Goal: Task Accomplishment & Management: Use online tool/utility

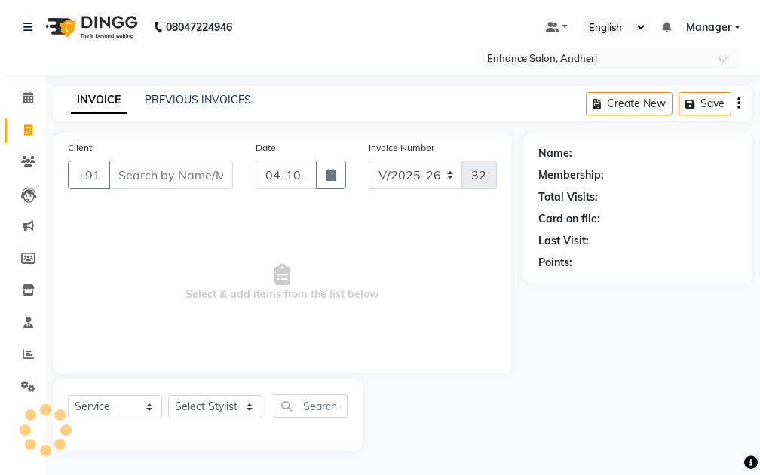
select select "7236"
select select "service"
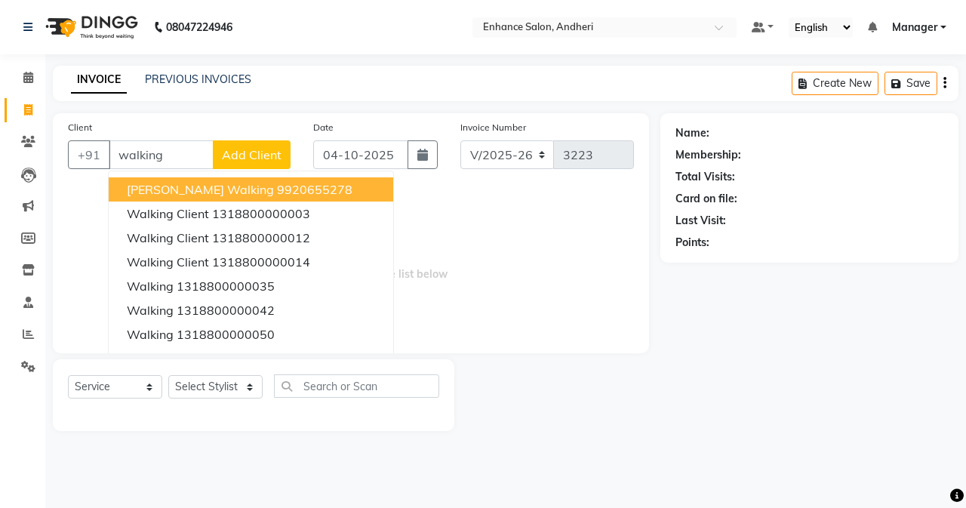
click at [283, 198] on button "[PERSON_NAME] walking 9920655278" at bounding box center [251, 189] width 284 height 24
type input "9920655278"
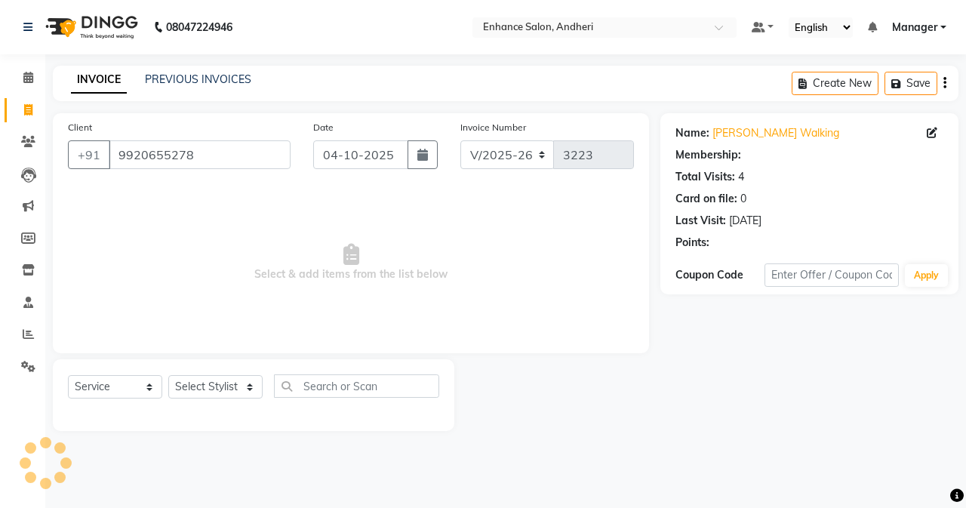
select select "1: Object"
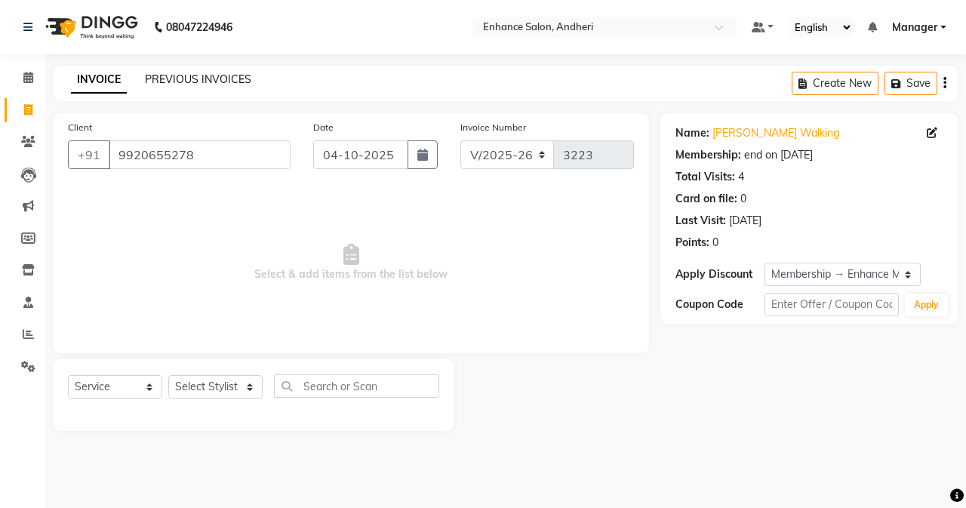
click at [189, 79] on link "PREVIOUS INVOICES" at bounding box center [198, 79] width 106 height 14
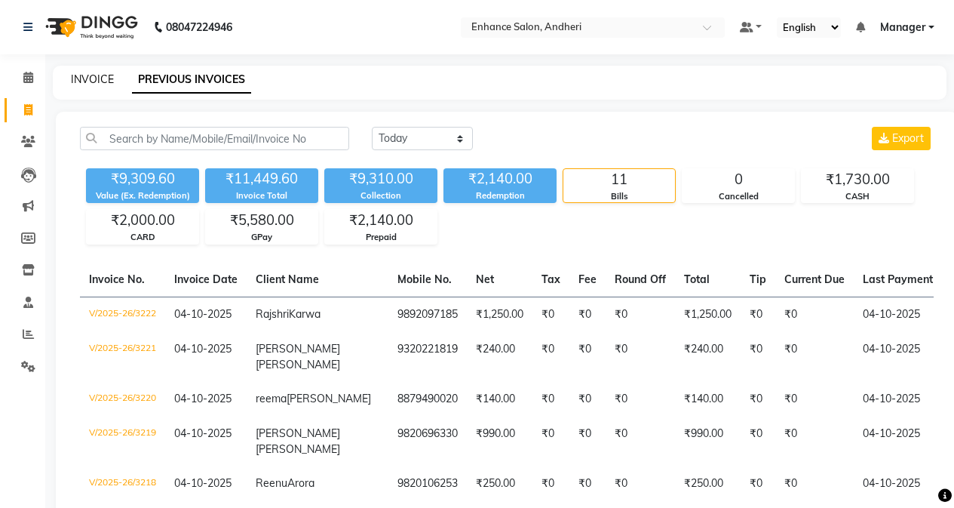
click at [96, 78] on link "INVOICE" at bounding box center [92, 79] width 43 height 14
select select "service"
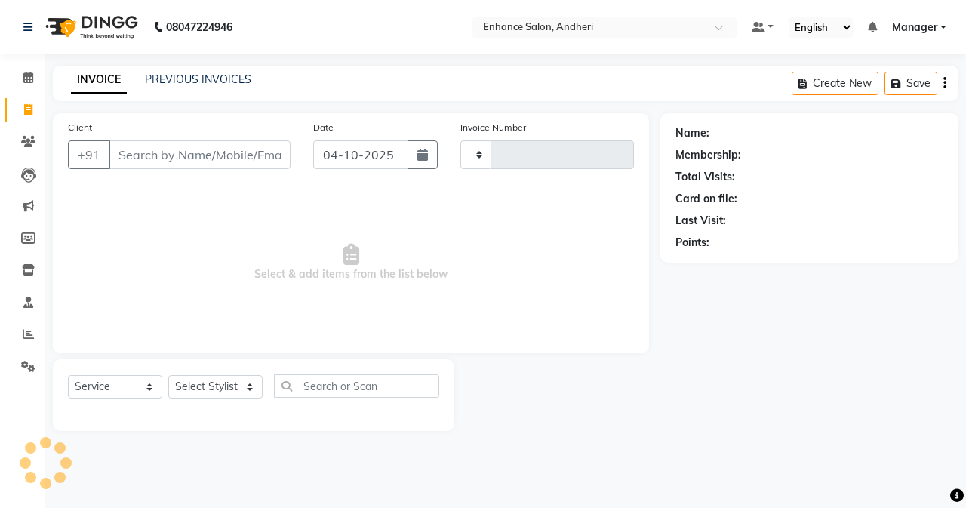
type input "w"
type input "3223"
type input "wa"
select select "7236"
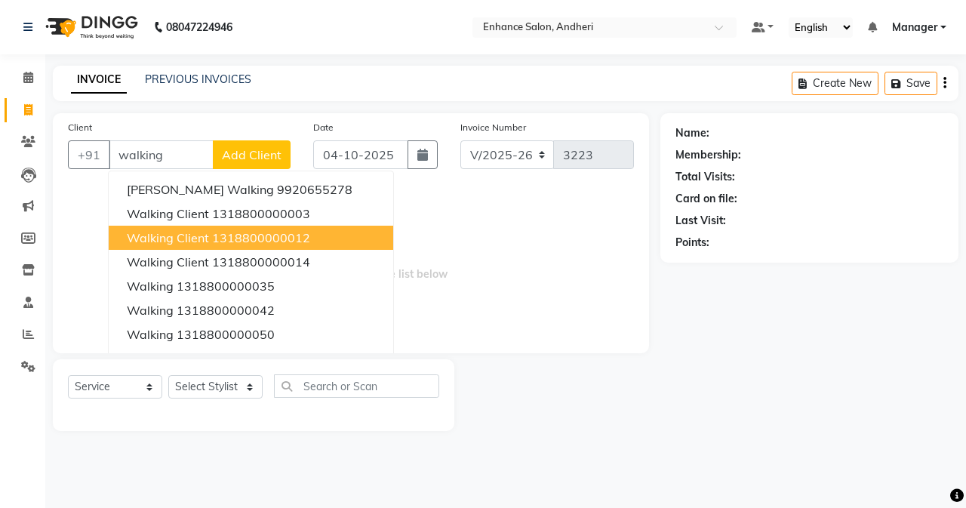
click at [252, 235] on ngb-highlight "1318800000012" at bounding box center [261, 237] width 98 height 15
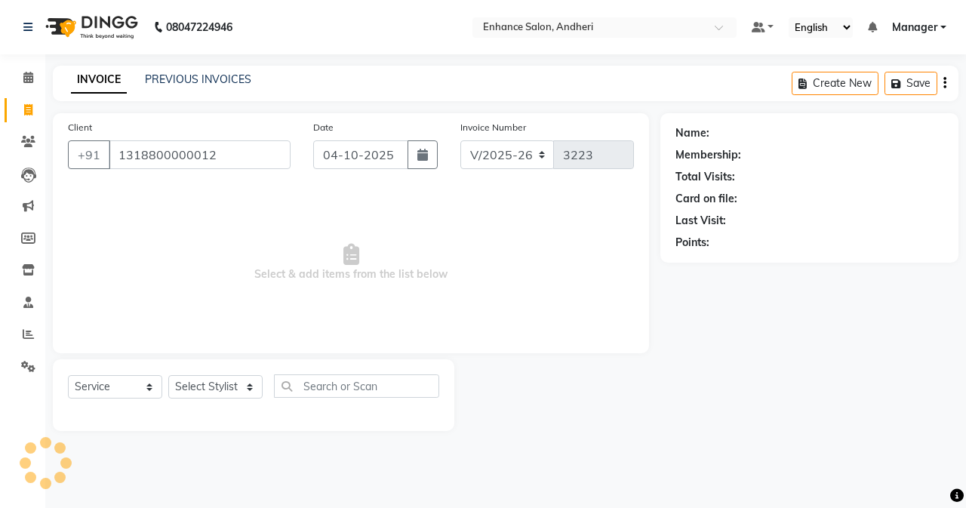
type input "1318800000012"
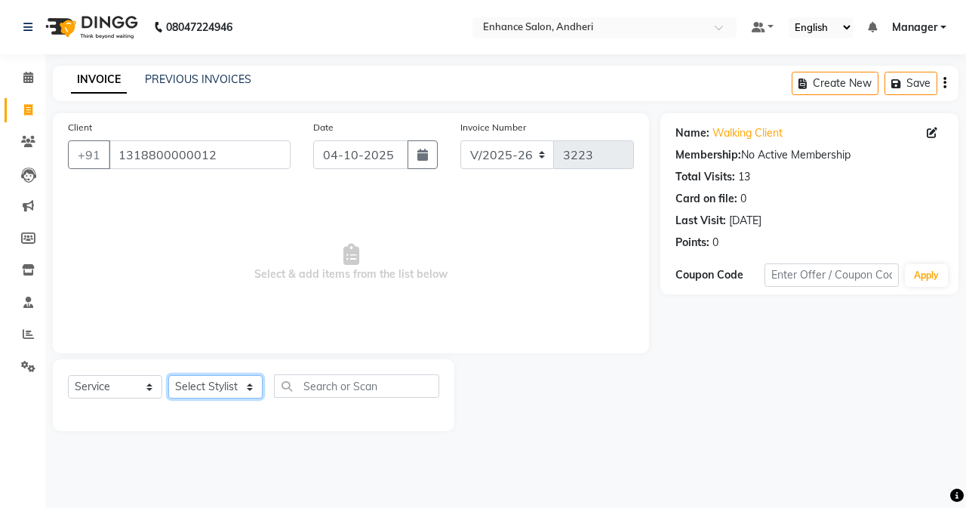
drag, startPoint x: 235, startPoint y: 393, endPoint x: 236, endPoint y: 386, distance: 7.6
click at [236, 392] on select "Select Stylist Admin [PERSON_NAME] [PERSON_NAME] [PERSON_NAME] Manager [PERSON_…" at bounding box center [215, 386] width 94 height 23
select select "79056"
click at [168, 375] on select "Select Stylist Admin [PERSON_NAME] [PERSON_NAME] [PERSON_NAME] Manager [PERSON_…" at bounding box center [215, 386] width 94 height 23
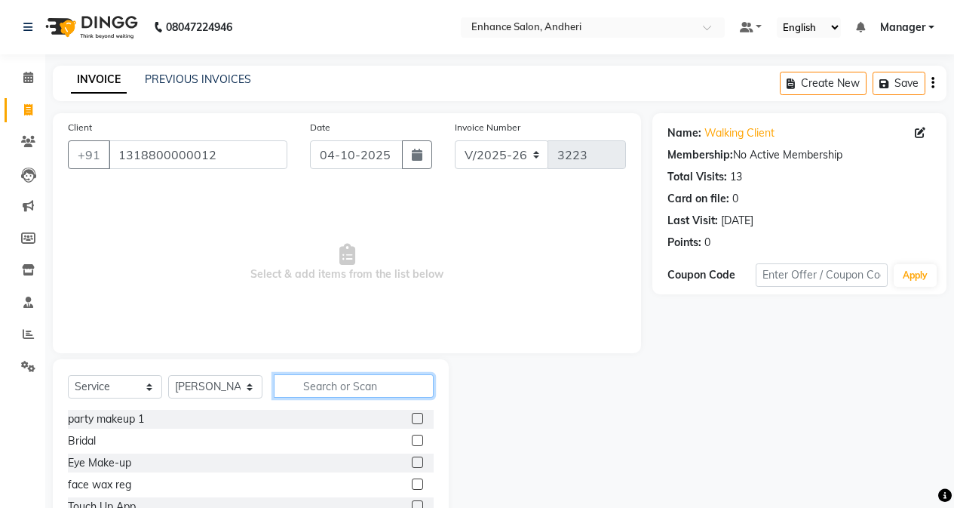
click at [321, 389] on input "text" at bounding box center [354, 385] width 160 height 23
type input "was"
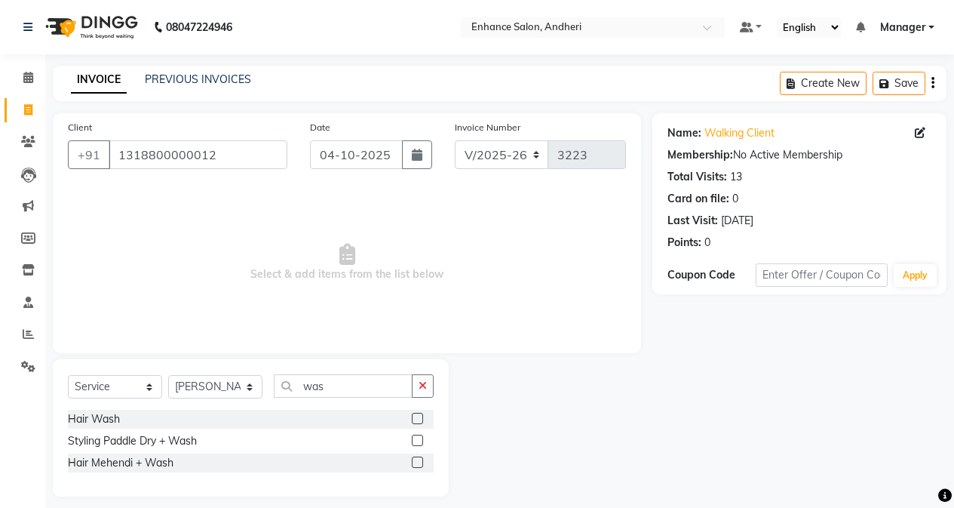
click at [421, 419] on label at bounding box center [417, 418] width 11 height 11
click at [421, 419] on input "checkbox" at bounding box center [417, 419] width 10 height 10
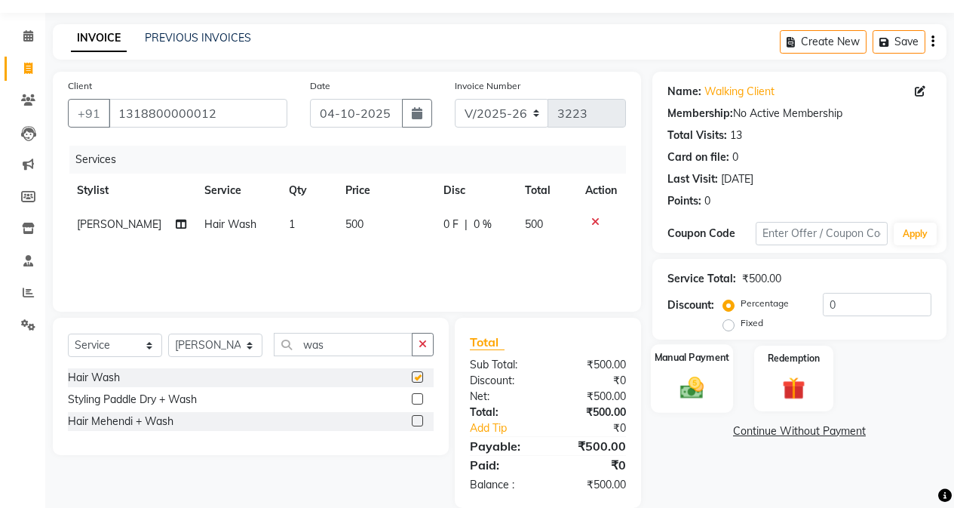
scroll to position [64, 0]
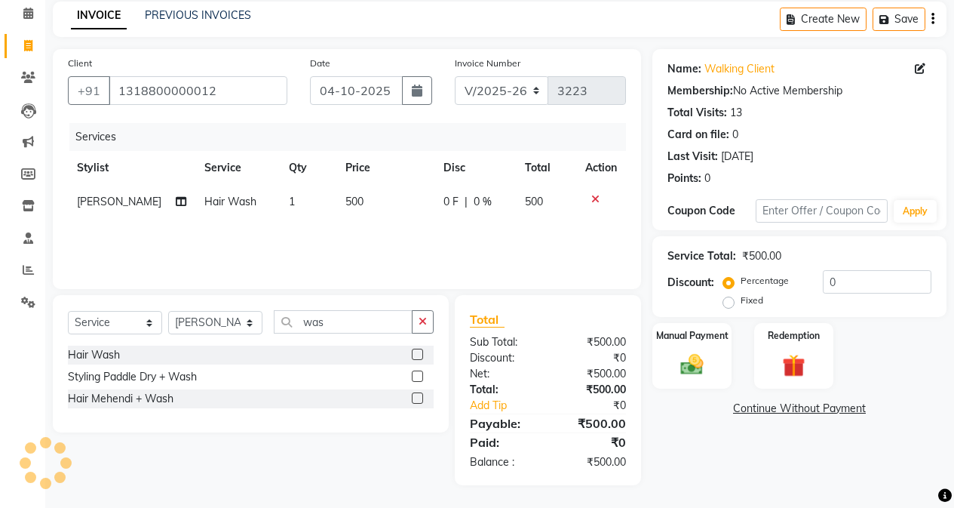
checkbox input "false"
click at [736, 340] on div "Manual Payment Redemption" at bounding box center [799, 356] width 317 height 66
click at [727, 360] on div "Manual Payment" at bounding box center [692, 355] width 82 height 69
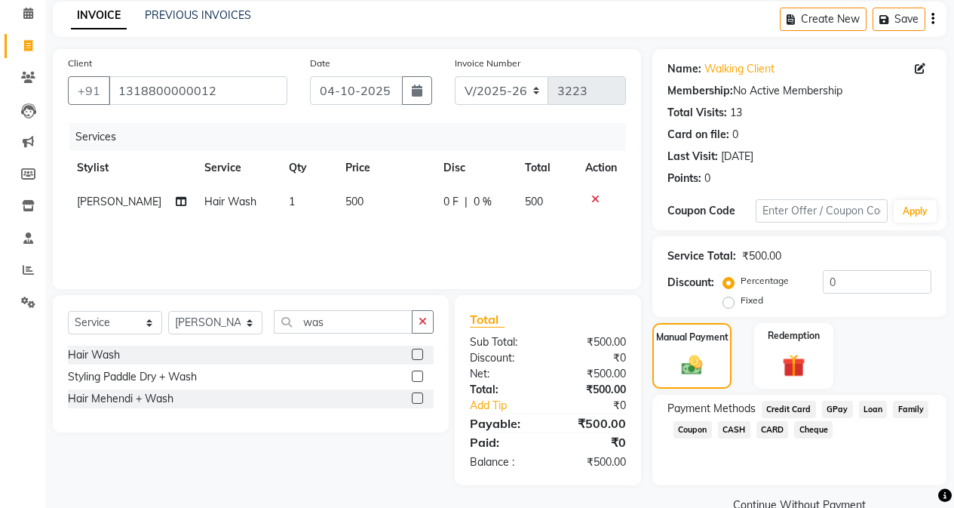
click at [760, 402] on span "GPay" at bounding box center [837, 409] width 31 height 17
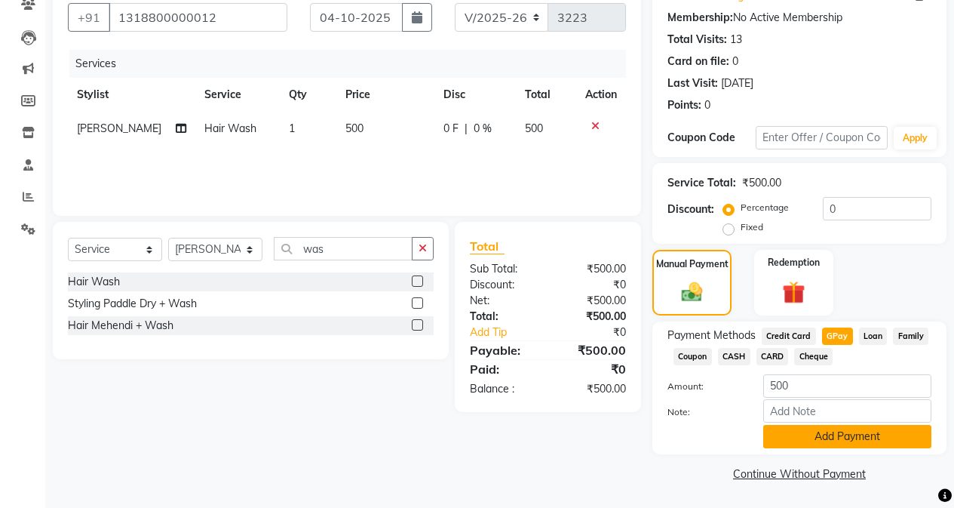
click at [760, 439] on button "Add Payment" at bounding box center [847, 436] width 168 height 23
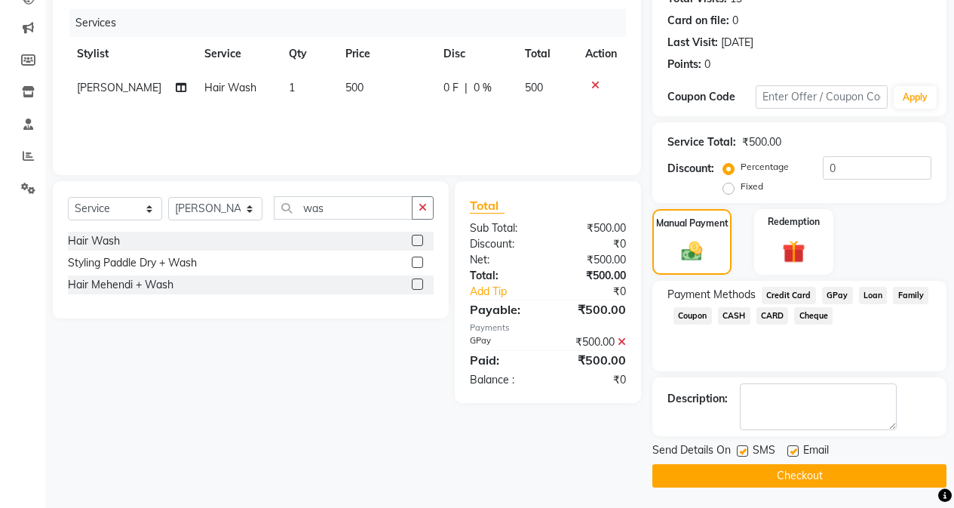
scroll to position [180, 0]
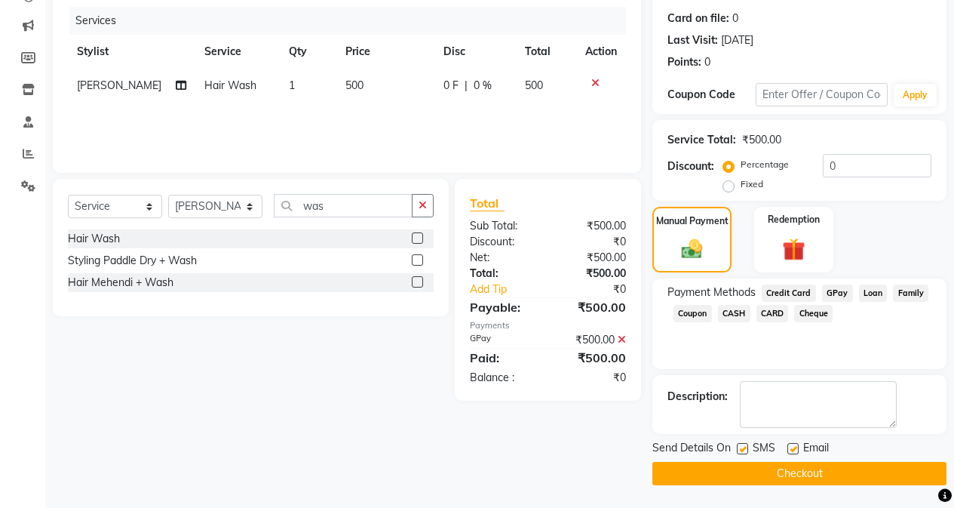
click at [760, 475] on button "Checkout" at bounding box center [800, 473] width 294 height 23
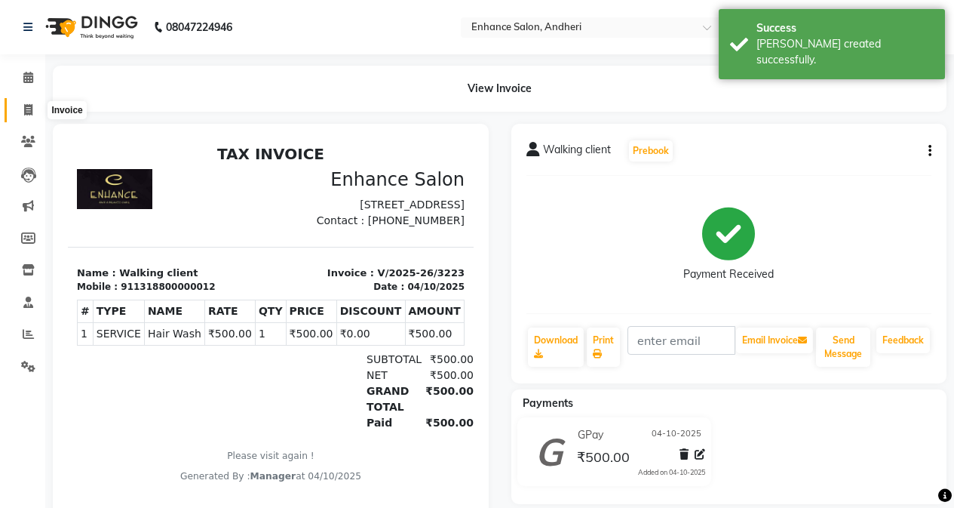
click at [29, 104] on icon at bounding box center [28, 109] width 8 height 11
select select "7236"
select select "service"
